Goal: Use online tool/utility: Use online tool/utility

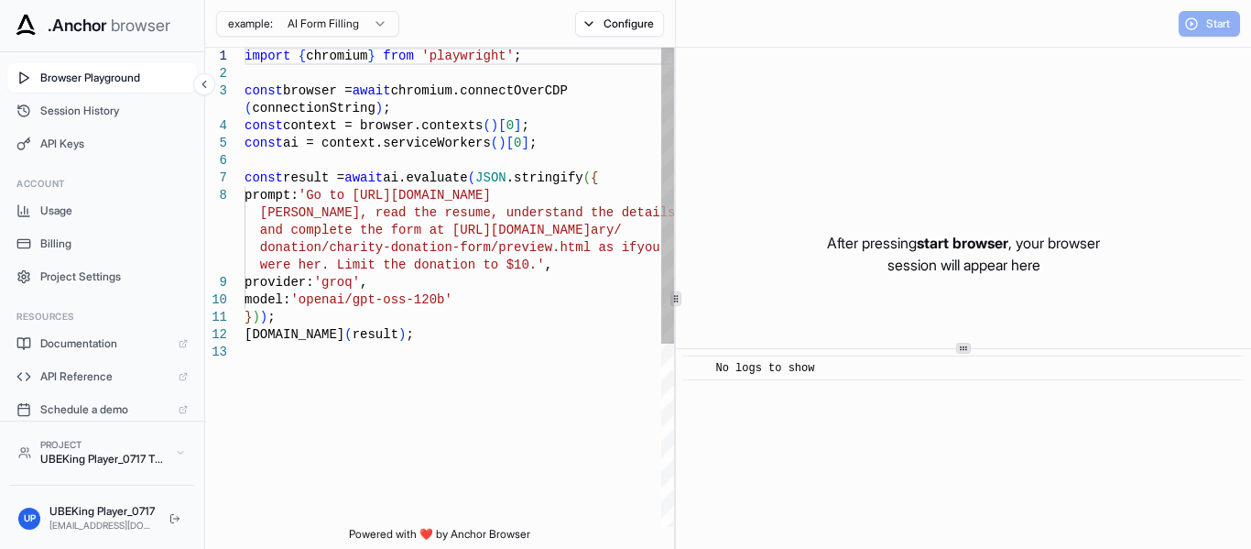
click at [105, 84] on span "Browser Playground" at bounding box center [113, 78] width 147 height 15
